Goal: Task Accomplishment & Management: Complete application form

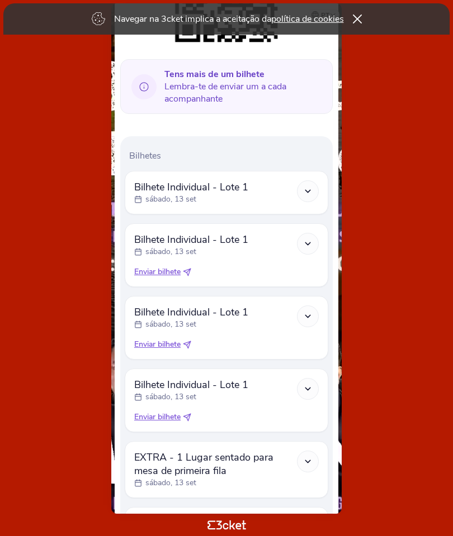
scroll to position [235, 0]
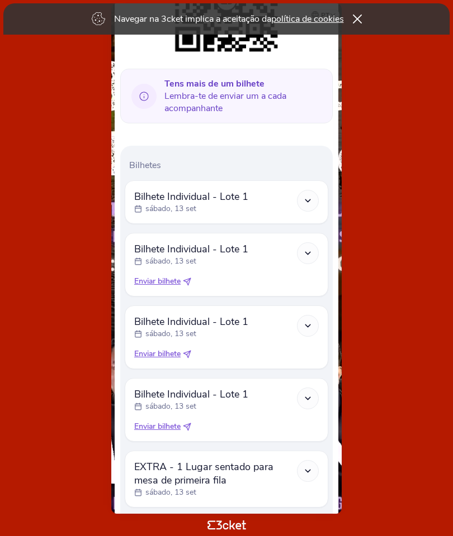
click at [309, 203] on icon at bounding box center [307, 200] width 9 height 9
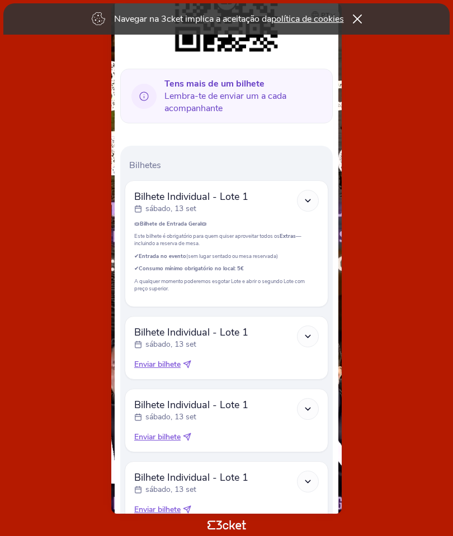
click at [381, 201] on body "Navegar na 3cket implica a aceitação da política de cookies pt Português (Portu…" at bounding box center [226, 268] width 444 height 528
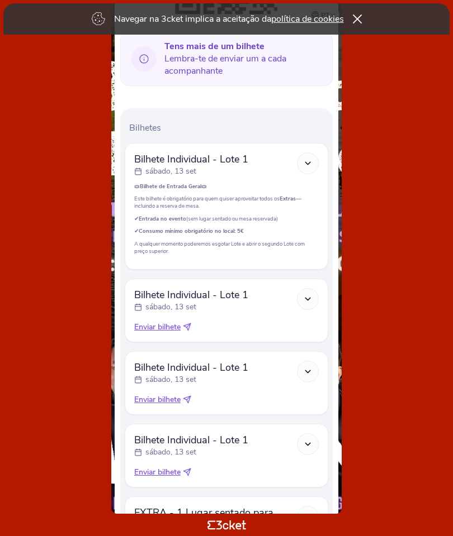
scroll to position [283, 0]
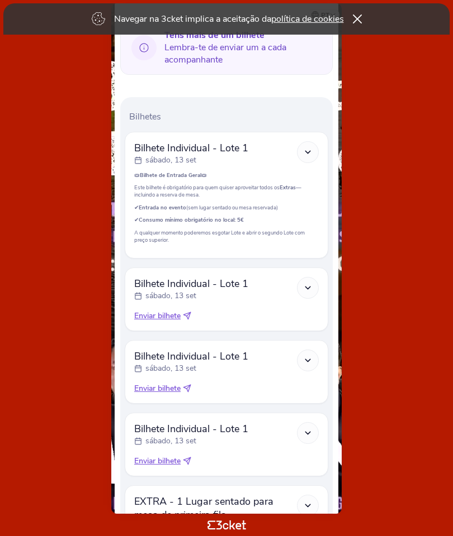
click at [167, 322] on span "Enviar bilhete" at bounding box center [157, 316] width 46 height 11
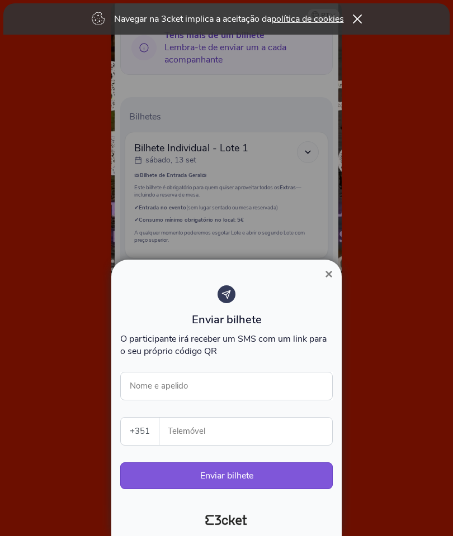
click at [328, 275] on span "×" at bounding box center [329, 274] width 8 height 15
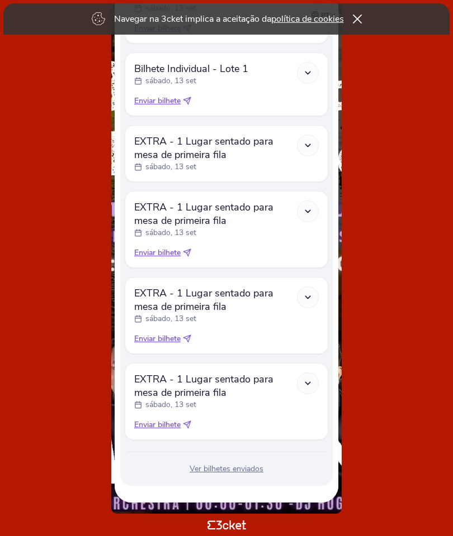
scroll to position [669, 0]
click at [324, 20] on link "política de cookies" at bounding box center [307, 19] width 73 height 12
click at [308, 68] on icon at bounding box center [307, 72] width 9 height 9
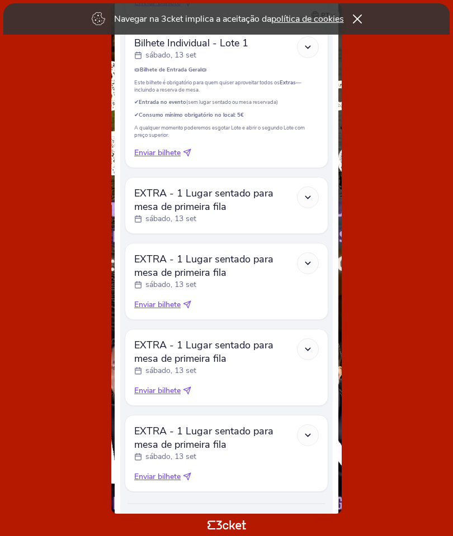
click at [187, 157] on icon at bounding box center [187, 153] width 8 height 8
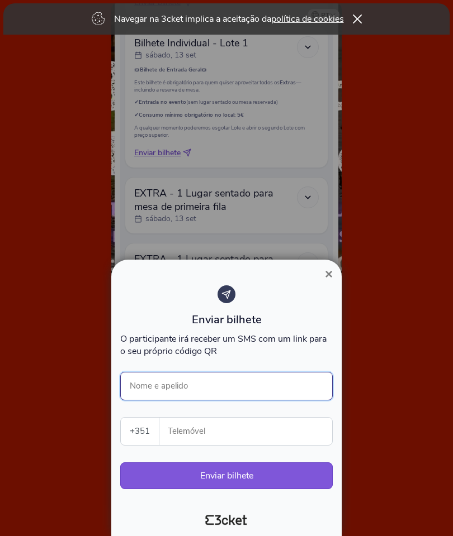
click at [220, 388] on input "Nome e apelido" at bounding box center [226, 386] width 212 height 28
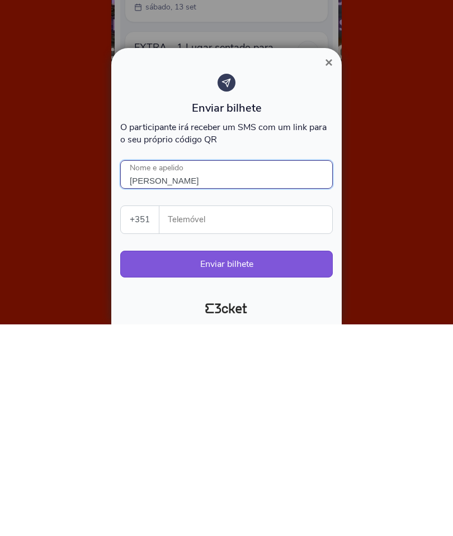
type input "[PERSON_NAME]"
click at [272, 418] on input "Telemóvel" at bounding box center [250, 431] width 164 height 27
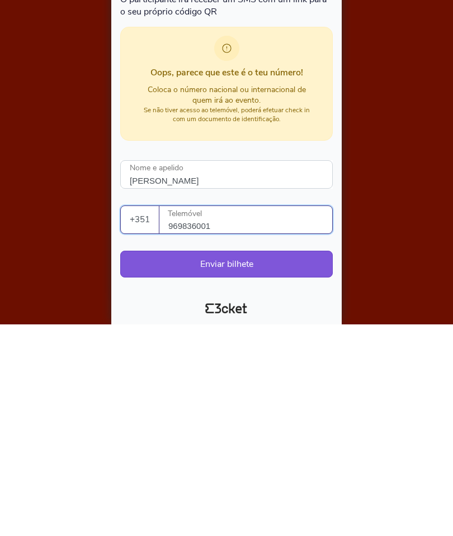
type input "969836001"
click at [284, 463] on button "Enviar bilhete" at bounding box center [226, 476] width 212 height 27
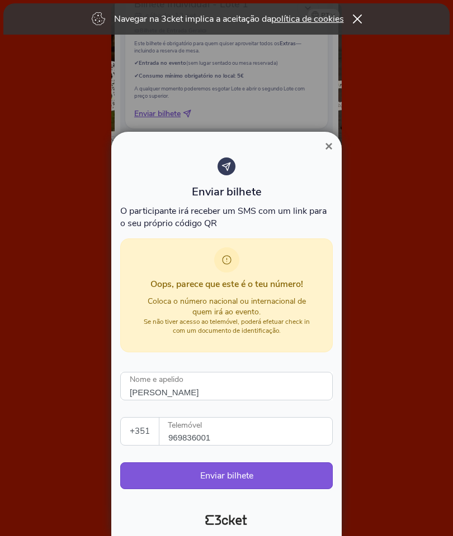
scroll to position [707, 0]
click at [289, 479] on button "Enviar bilhete" at bounding box center [226, 476] width 212 height 27
click at [278, 476] on button "Enviar bilhete" at bounding box center [226, 476] width 212 height 27
click at [298, 312] on div "Coloca o número nacional ou internacional de quem irá ao evento. Se não tiver a…" at bounding box center [225, 315] width 177 height 39
click at [270, 389] on input "Lurdes Ramos" at bounding box center [226, 386] width 212 height 28
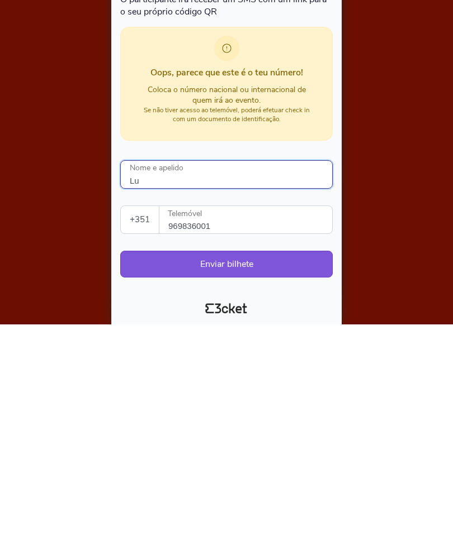
type input "L"
click at [165, 372] on input "Palmyra Carneiro" at bounding box center [226, 386] width 212 height 28
click at [156, 372] on input "Palmyra Carneiro" at bounding box center [226, 386] width 212 height 28
click at [262, 372] on input "Palmyra Carneiro" at bounding box center [226, 386] width 212 height 28
click at [157, 372] on input "Palmyra Carneiro" at bounding box center [226, 386] width 212 height 28
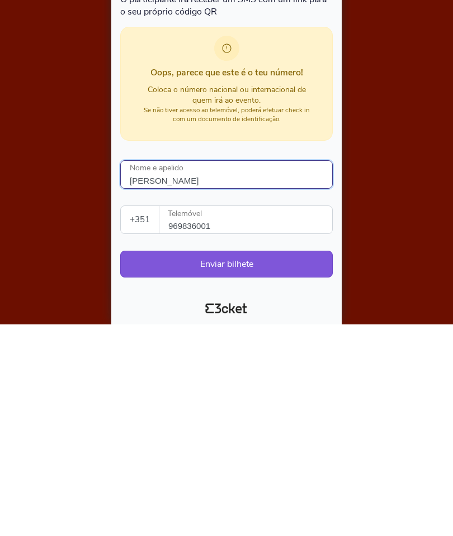
click at [168, 372] on input "Palmyra Carneiro" at bounding box center [226, 386] width 212 height 28
click at [270, 372] on input "Palmyra Carneiro" at bounding box center [226, 386] width 212 height 28
click at [240, 372] on input "Palmyra Carneiro" at bounding box center [226, 386] width 212 height 28
click at [159, 372] on input "Palmyra Carneiro" at bounding box center [226, 386] width 212 height 28
click at [262, 372] on input "Palmira Carneiro" at bounding box center [226, 386] width 212 height 28
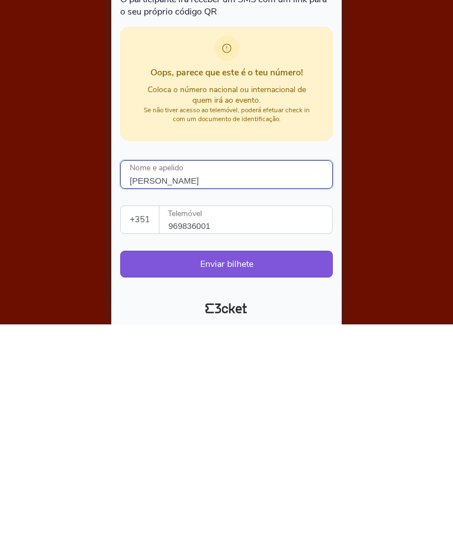
type input "Palmira Carneiro"
click at [272, 418] on input "969836001" at bounding box center [250, 431] width 164 height 27
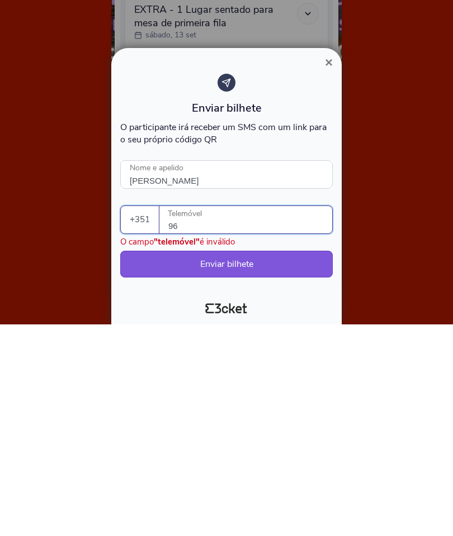
type input "9"
type input "919589761"
click at [283, 463] on button "Enviar bilhete" at bounding box center [226, 476] width 212 height 27
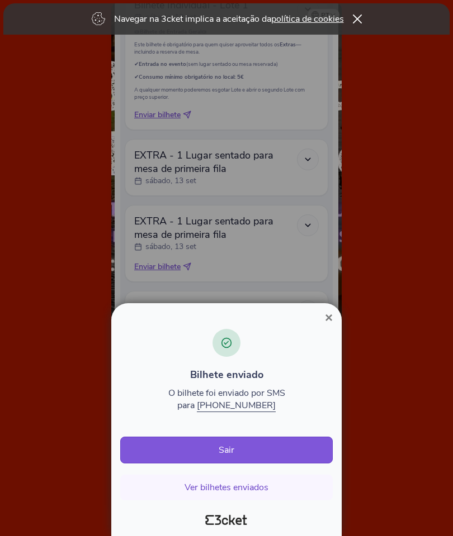
click at [327, 325] on span "×" at bounding box center [329, 317] width 8 height 15
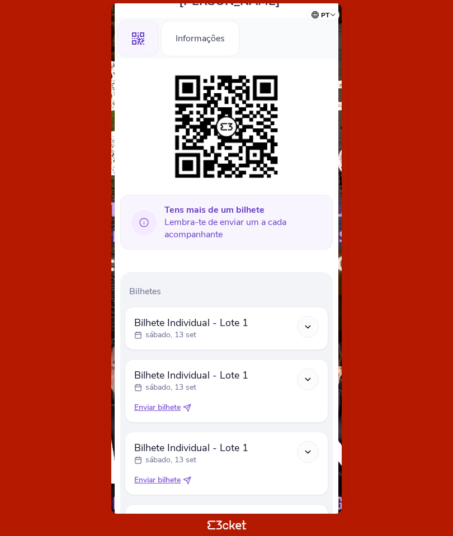
scroll to position [109, 0]
click at [311, 331] on icon at bounding box center [307, 326] width 9 height 9
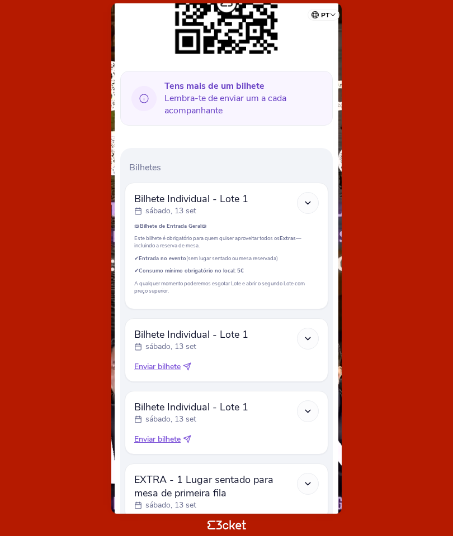
scroll to position [234, 0]
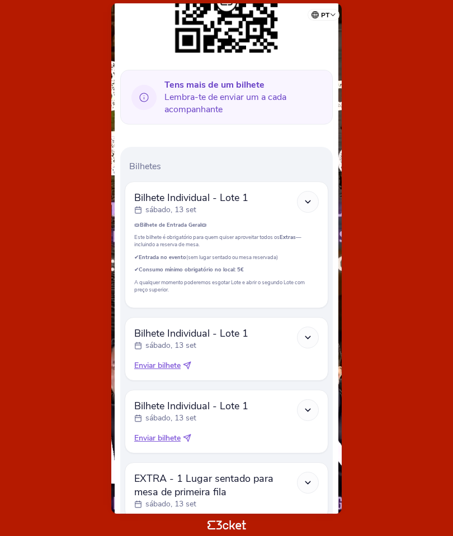
click at [173, 372] on span "Enviar bilhete" at bounding box center [157, 365] width 46 height 11
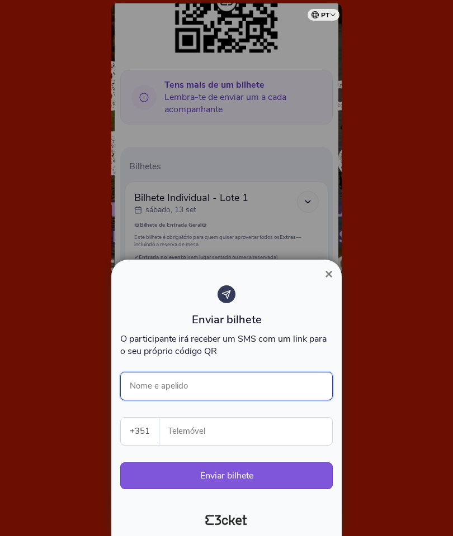
click at [269, 377] on input "Nome e apelido" at bounding box center [226, 386] width 212 height 28
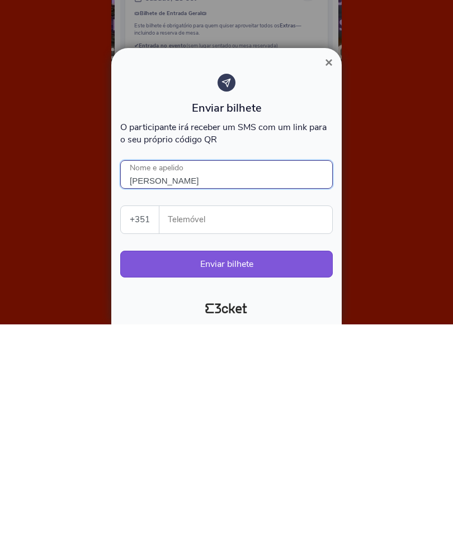
type input "Yohana del Valle"
click at [300, 418] on input "Telemóvel" at bounding box center [250, 431] width 164 height 27
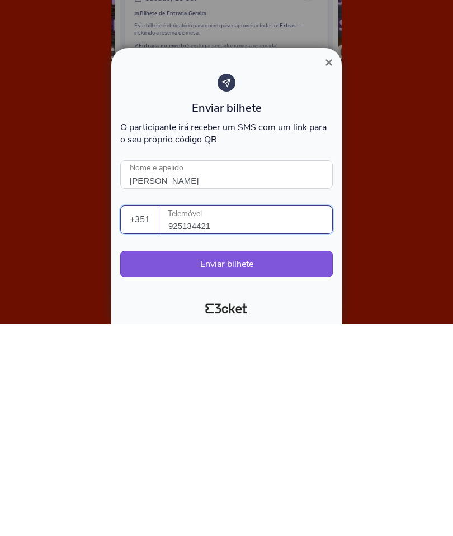
type input "925134421"
click at [305, 463] on button "Enviar bilhete" at bounding box center [226, 476] width 212 height 27
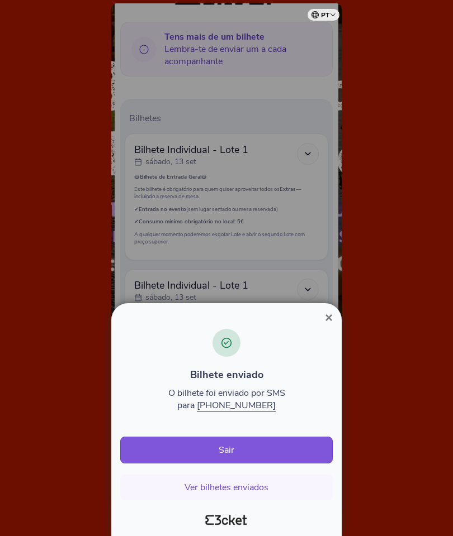
scroll to position [282, 0]
click at [291, 484] on button "Ver bilhetes enviados" at bounding box center [226, 488] width 212 height 26
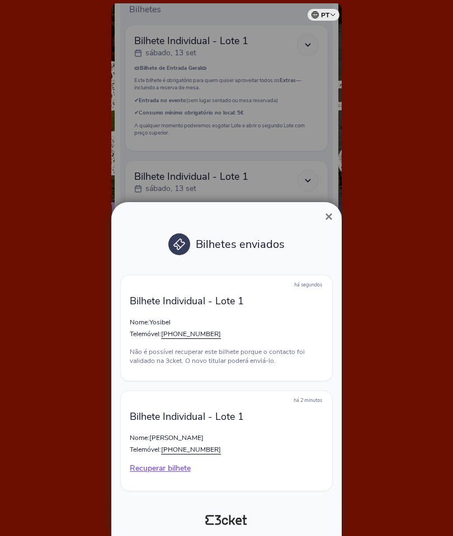
scroll to position [392, 0]
click at [241, 318] on p "Nome: Yosibel" at bounding box center [226, 322] width 193 height 9
click at [305, 358] on p "Não é possível recuperar este bilhete porque o contacto foi validado na 3cket. …" at bounding box center [226, 357] width 193 height 18
click at [335, 408] on div "Bilhetes enviados há segundos Bilhete Individual - Lote 1 Nome: Yosibel Telemóv…" at bounding box center [226, 365] width 221 height 282
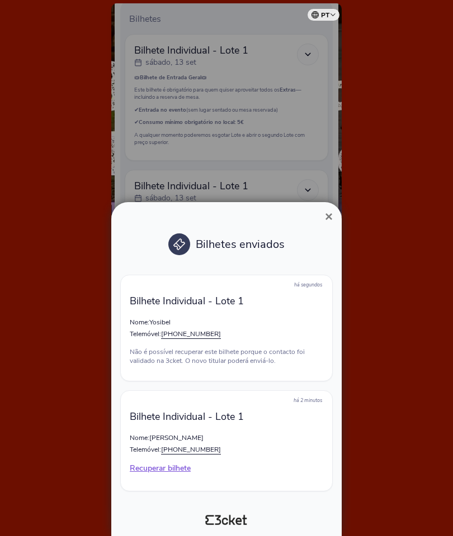
scroll to position [378, 0]
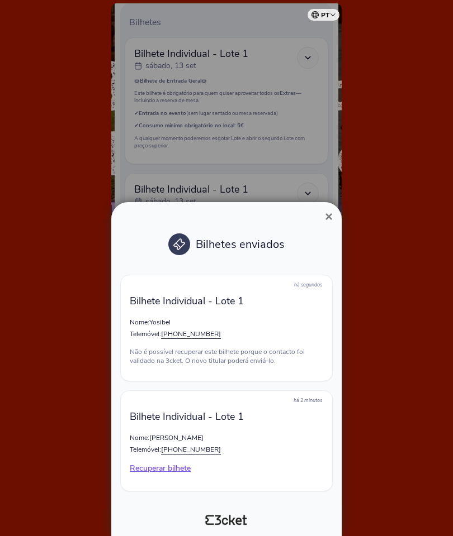
click at [331, 210] on span "×" at bounding box center [329, 216] width 8 height 15
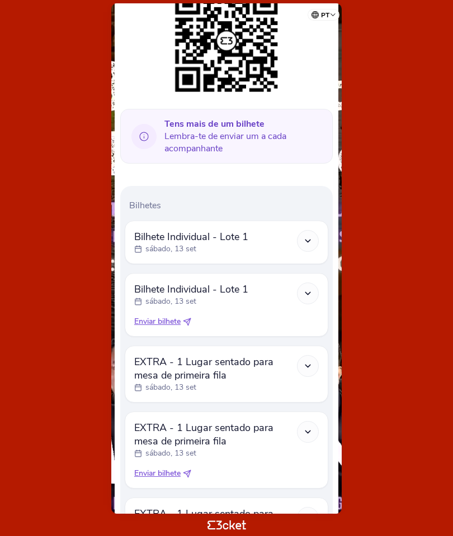
scroll to position [196, 0]
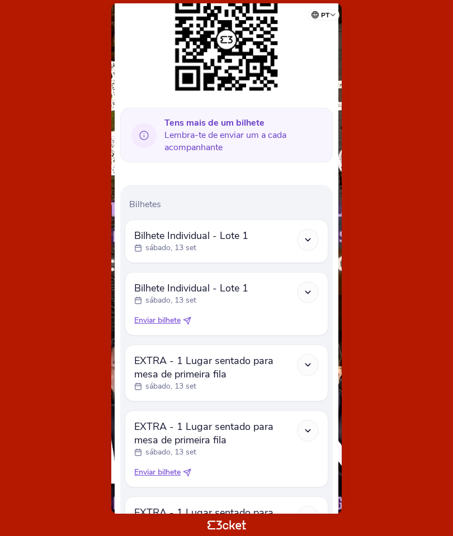
click at [338, 369] on div "Tens mais de um bilhete Lembra-te de enviar um a cada acompanhante Bilhetes Bil…" at bounding box center [227, 347] width 224 height 751
click at [313, 374] on div at bounding box center [308, 365] width 22 height 22
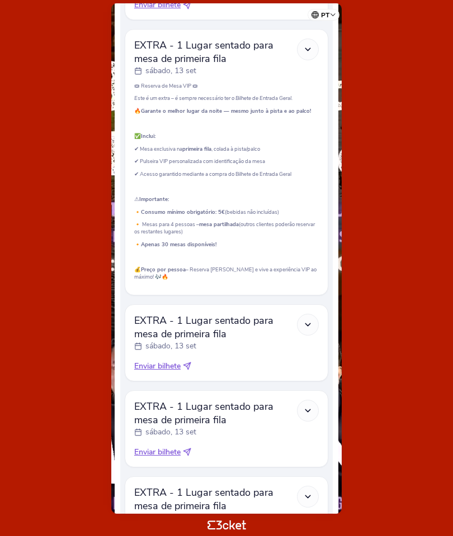
scroll to position [512, 0]
click at [317, 335] on div at bounding box center [308, 324] width 22 height 22
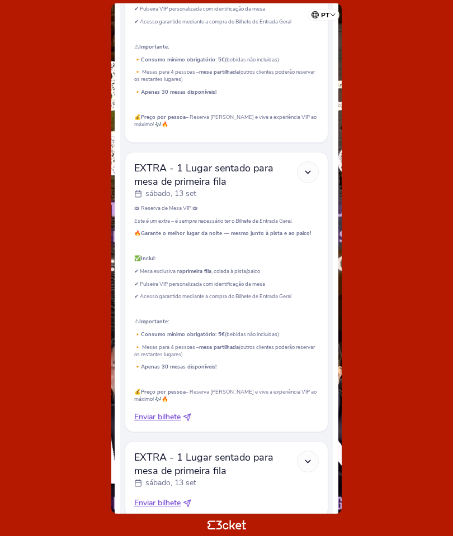
scroll to position [666, 0]
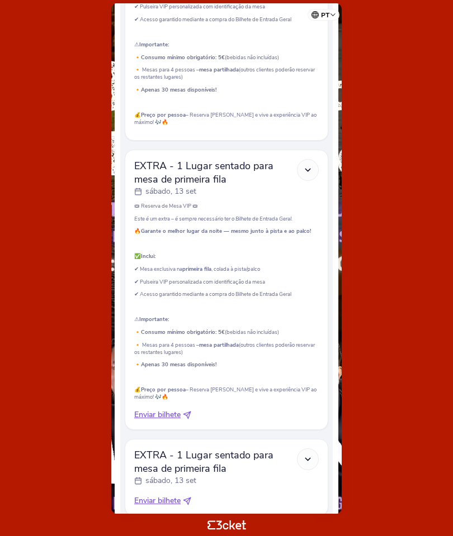
click at [168, 421] on span "Enviar bilhete" at bounding box center [157, 415] width 46 height 11
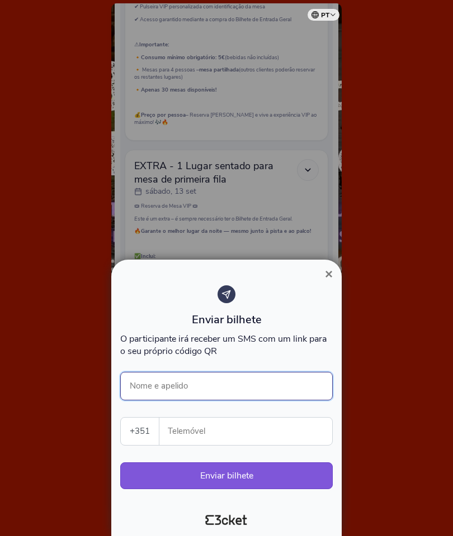
click at [263, 386] on input "Nome e apelido" at bounding box center [226, 386] width 212 height 28
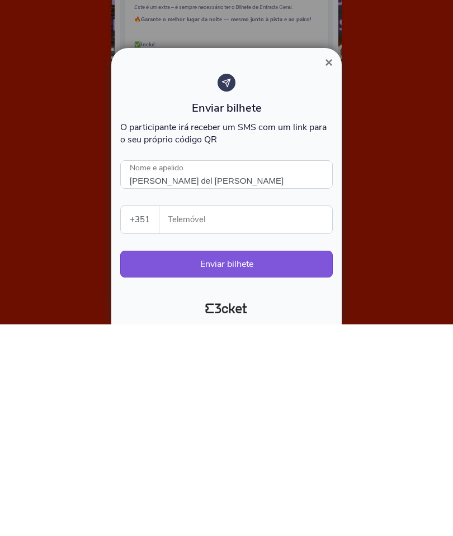
click at [237, 418] on input "Telemóvel" at bounding box center [250, 431] width 164 height 27
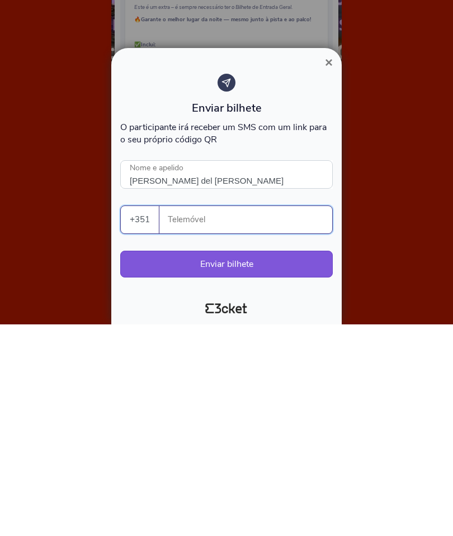
type input "Yohana del valle"
type input "925134421"
click at [306, 463] on button "Enviar bilhete" at bounding box center [226, 476] width 212 height 27
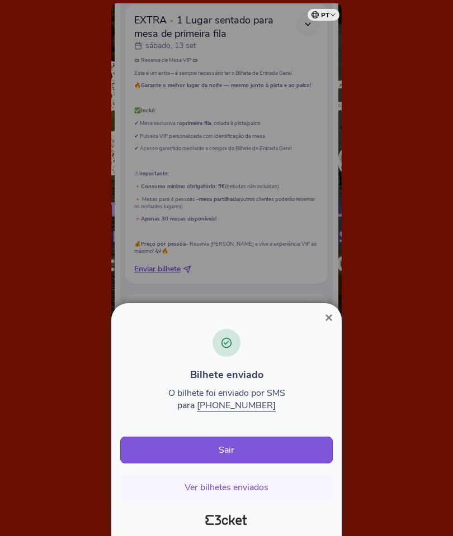
scroll to position [813, 0]
click at [331, 325] on span "×" at bounding box center [329, 317] width 8 height 15
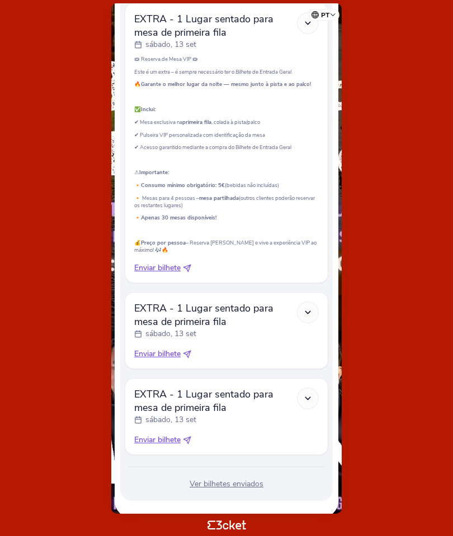
click at [167, 360] on span "Enviar bilhete" at bounding box center [157, 354] width 46 height 11
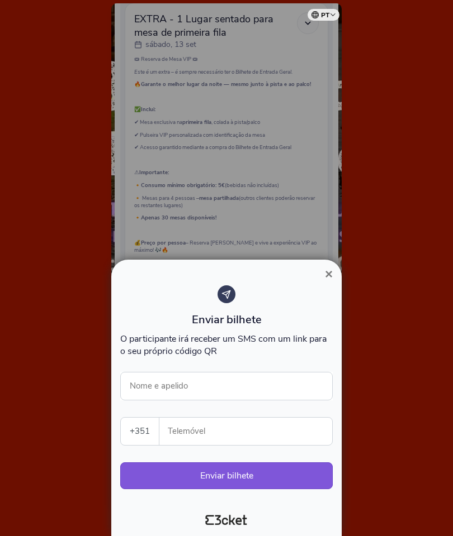
click at [169, 271] on div at bounding box center [226, 268] width 453 height 536
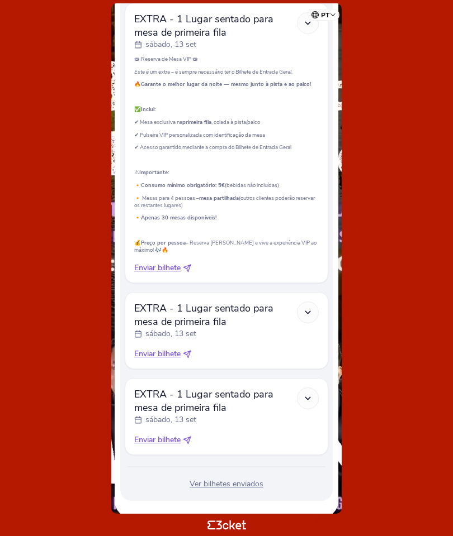
click at [178, 266] on span "Enviar bilhete" at bounding box center [157, 268] width 46 height 11
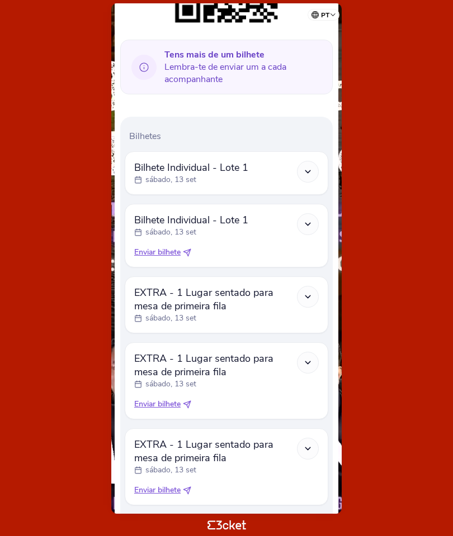
scroll to position [265, 0]
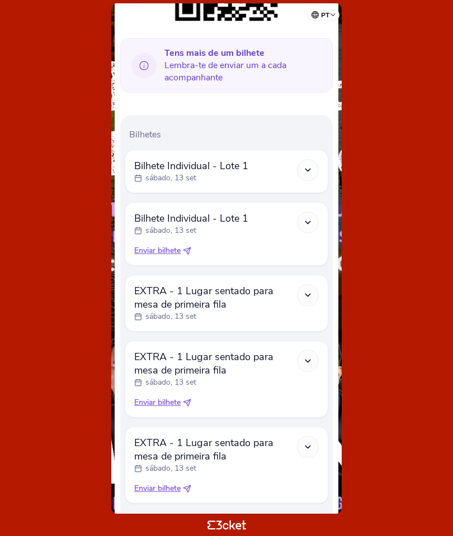
click at [180, 408] on span "Enviar bilhete" at bounding box center [157, 402] width 46 height 11
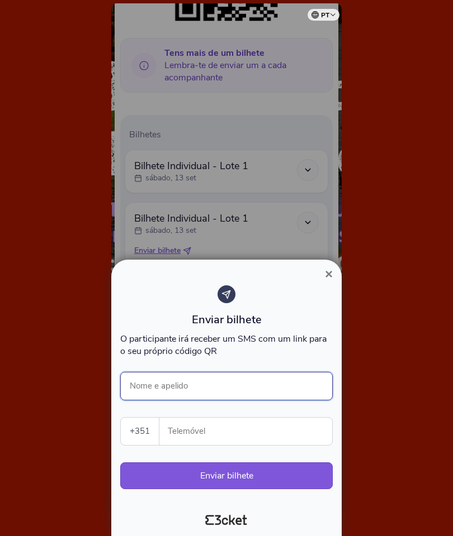
click at [258, 383] on input "Nome e apelido" at bounding box center [226, 386] width 212 height 28
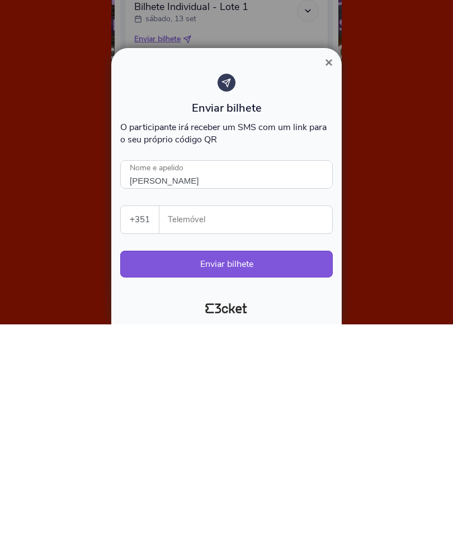
click at [278, 418] on input "Telemóvel" at bounding box center [250, 431] width 164 height 27
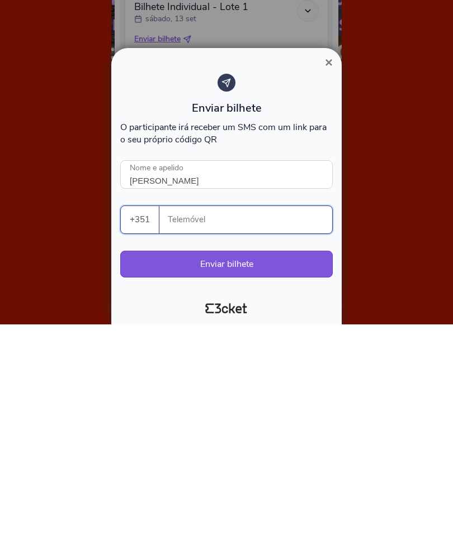
type input "[PERSON_NAME]"
type input "919589761"
click at [297, 463] on button "Enviar bilhete" at bounding box center [226, 476] width 212 height 27
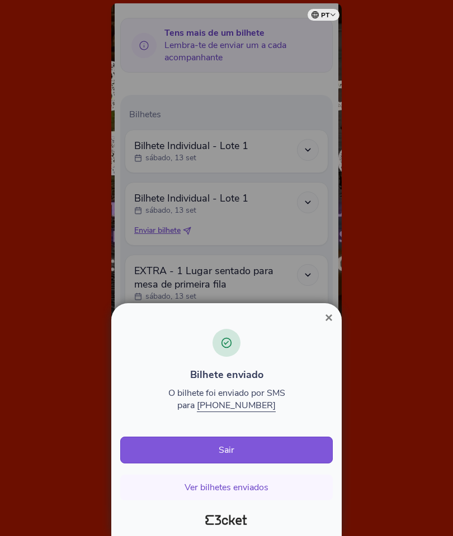
scroll to position [288, 0]
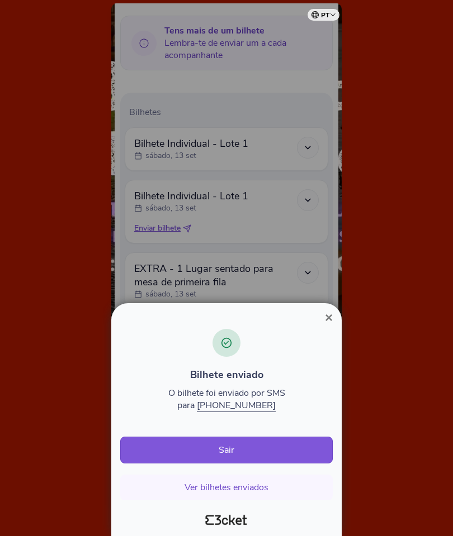
click at [331, 325] on span "×" at bounding box center [329, 317] width 8 height 15
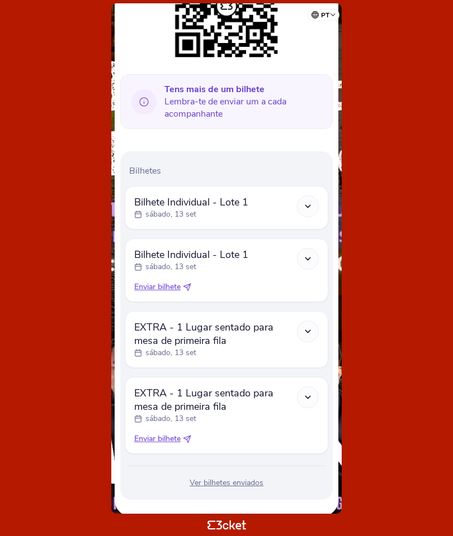
scroll to position [231, 0]
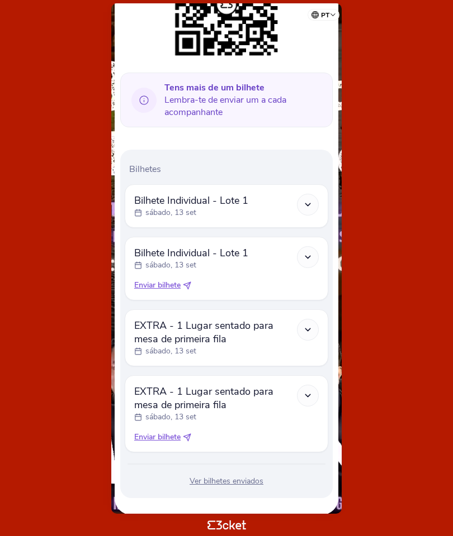
click at [333, 330] on div "Tens mais de um bilhete Lembra-te de enviar um a cada acompanhante Bilhetes Bil…" at bounding box center [227, 225] width 224 height 579
click at [315, 336] on div at bounding box center [308, 330] width 22 height 22
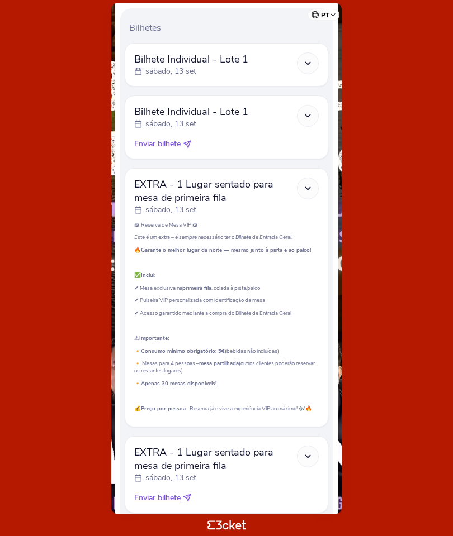
scroll to position [437, 0]
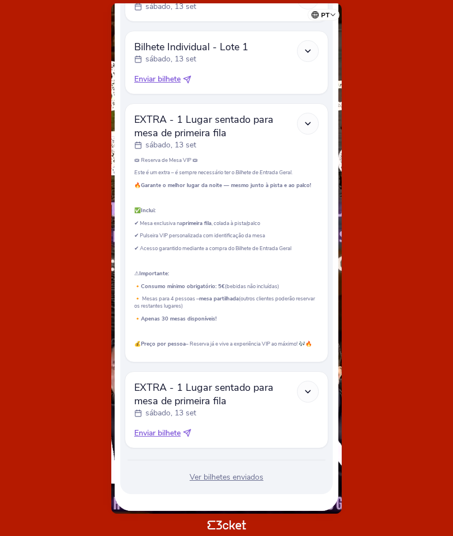
click at [224, 533] on html "pt Português (Portugal) English Español Catalan Français Lurdes Ramos .st0{fill…" at bounding box center [226, 268] width 453 height 536
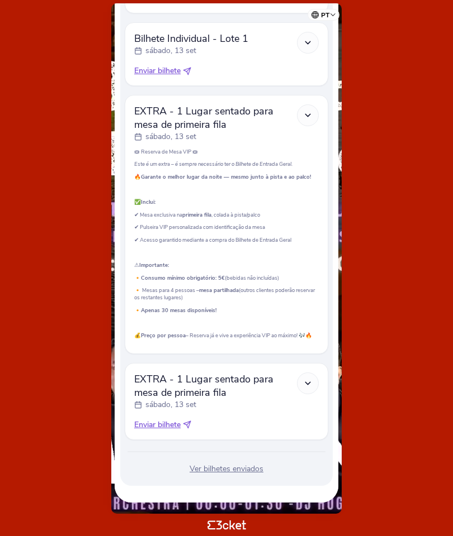
scroll to position [483, 0]
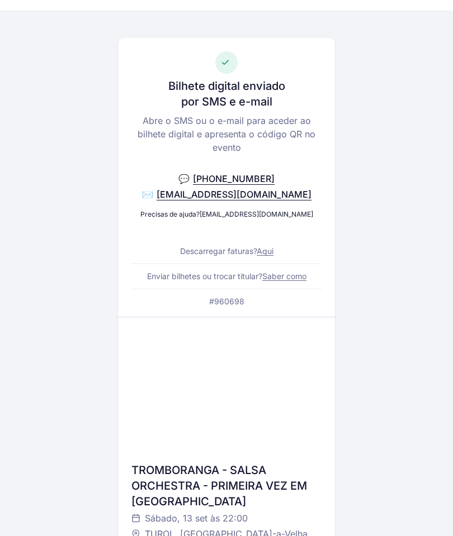
scroll to position [26, 0]
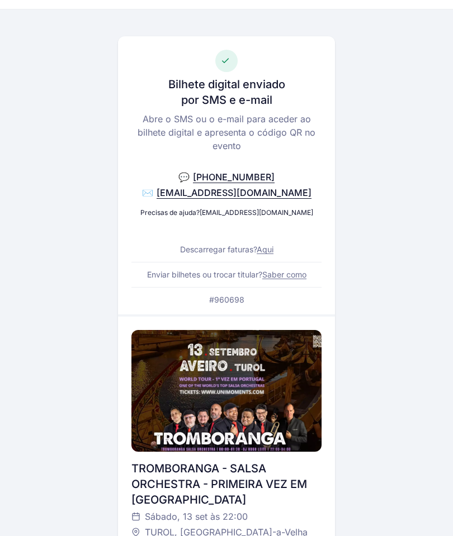
click at [272, 245] on link "Aqui" at bounding box center [264, 249] width 17 height 9
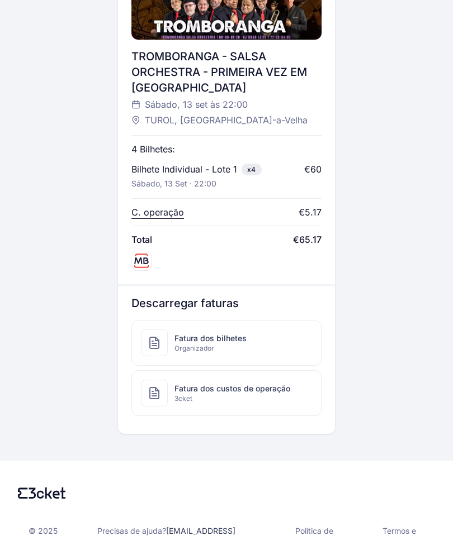
scroll to position [453, 0]
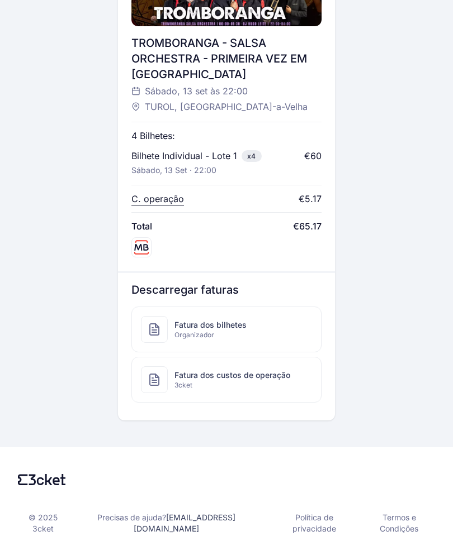
click at [292, 382] on div "Fatura dos custos de operação 3cket" at bounding box center [226, 380] width 189 height 45
click at [264, 334] on div "Fatura dos bilhetes Organizador" at bounding box center [226, 329] width 189 height 45
